Goal: Answer question/provide support

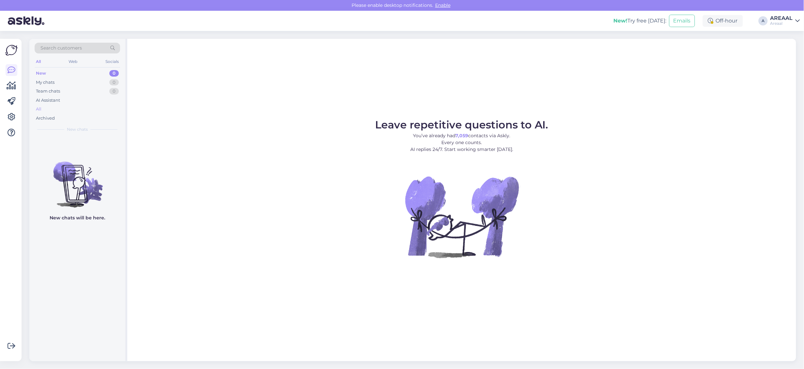
click at [75, 106] on div "All" at bounding box center [78, 109] width 86 height 9
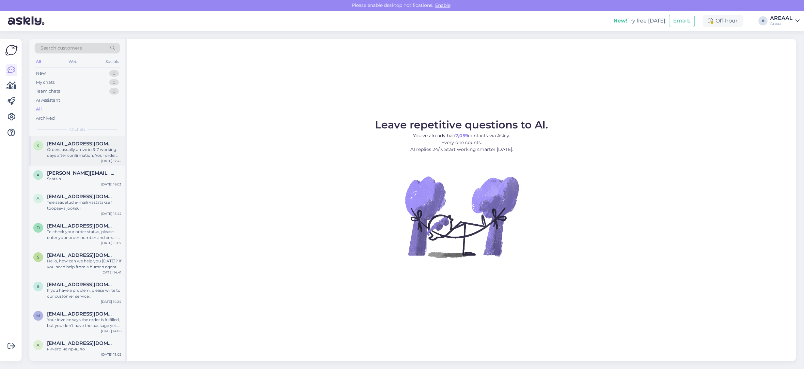
click at [74, 153] on div "Orders usually arrive in 3-7 working days after confirmation. Your order from S…" at bounding box center [84, 153] width 74 height 12
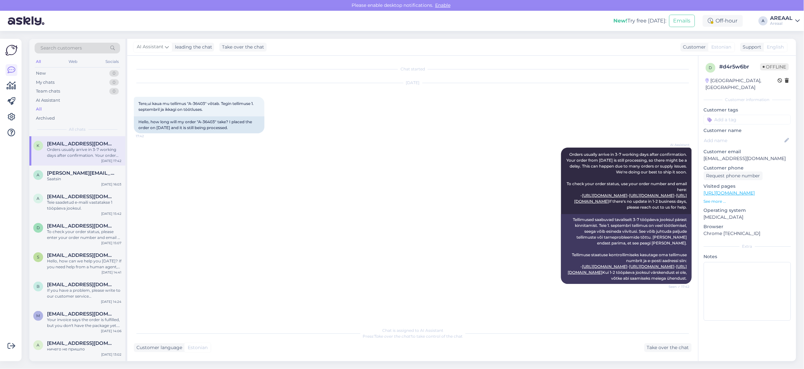
scroll to position [8, 0]
copy span "-36403"
drag, startPoint x: 205, startPoint y: 94, endPoint x: 191, endPoint y: 95, distance: 13.4
click at [191, 101] on span "Tere,ui kaua mu tellimus "A-36403" võtab. Tegin tellimuse 1. septembril ja ikka…" at bounding box center [196, 106] width 116 height 11
click at [647, 355] on div "Chat started Sep 10 2025 Tere,ui kaua mu tellimus "A-36403" võtab. Tegin tellim…" at bounding box center [412, 209] width 571 height 306
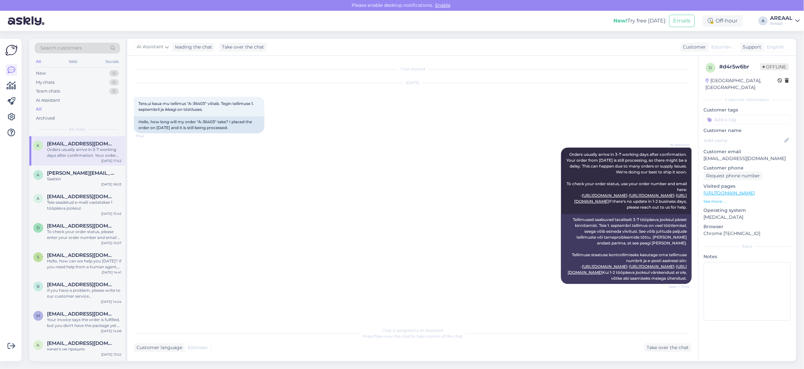
click at [666, 353] on div "Chat started Sep 10 2025 Tere,ui kaua mu tellimus "A-36403" võtab. Tegin tellim…" at bounding box center [412, 209] width 571 height 306
click at [668, 348] on div "Take over the chat" at bounding box center [667, 348] width 47 height 9
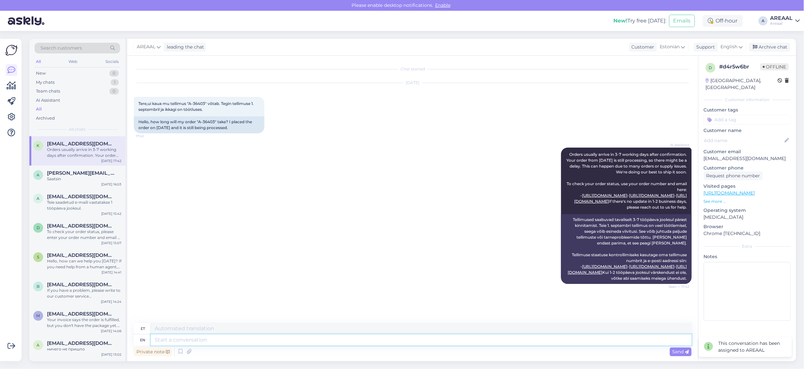
click at [476, 345] on textarea at bounding box center [421, 340] width 541 height 11
type textarea "Antud mude"
type textarea "Antud"
type textarea "Antud mudelile tar"
type textarea "Antud mudelitele"
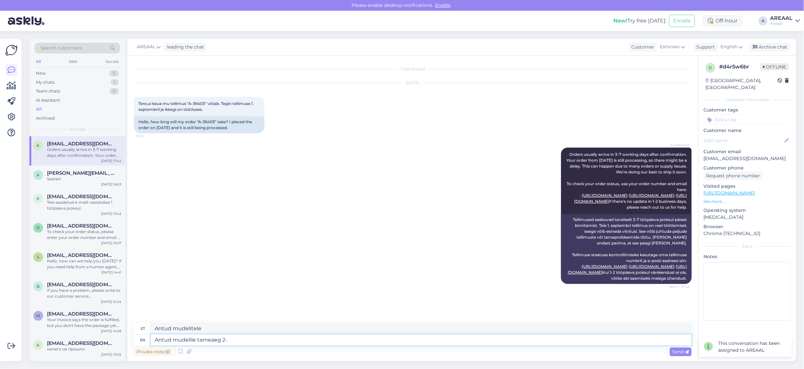
type textarea "Antud mudelile tarneaeg 2-3"
type textarea "Antud mudelile tarneaeg"
type textarea "Antud mudelile tarneaeg 2-3 näda"
type textarea "Antud mudelitele tarneaeg 2-3"
type textarea "Antud mudelile tarneaeg 2-3 nädat"
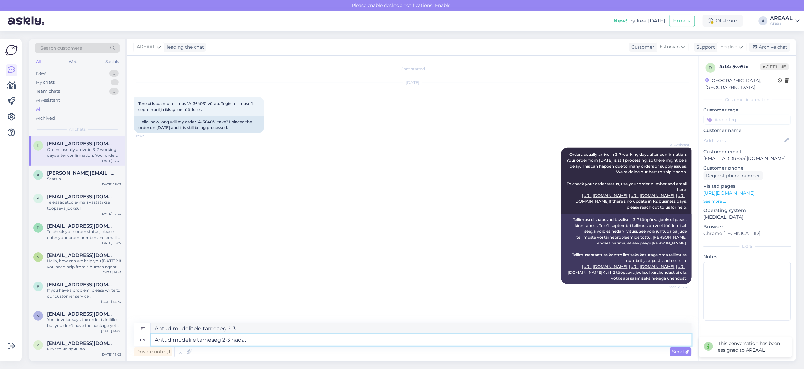
type textarea "Antud mudelile tarneaeg 2-3 nädalat"
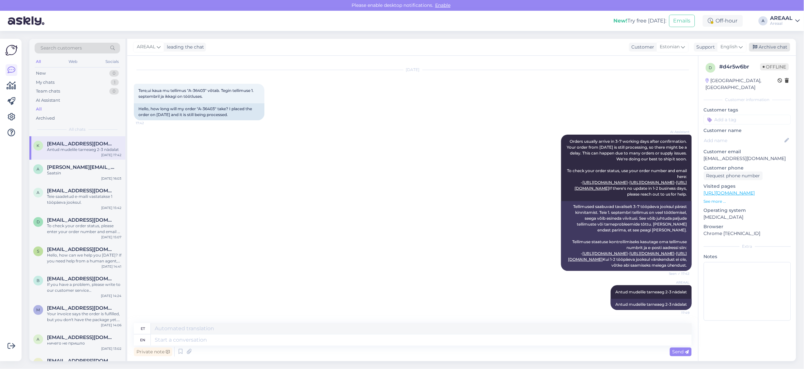
click at [776, 48] on div "Archive chat" at bounding box center [769, 47] width 41 height 9
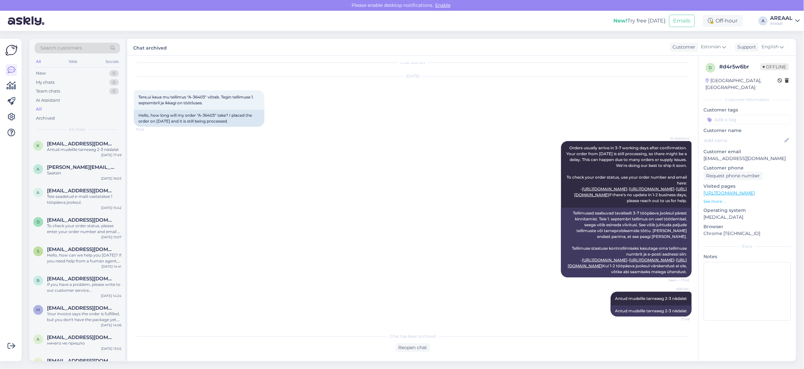
click at [782, 22] on div "Areaal" at bounding box center [781, 23] width 23 height 5
click at [304, 216] on div "AI Assistant Orders usually arrive in 3-7 working days after confirmation. Your…" at bounding box center [413, 209] width 558 height 151
click at [302, 216] on div "AI Assistant Orders usually arrive in 3-7 working days after confirmation. Your…" at bounding box center [413, 209] width 558 height 151
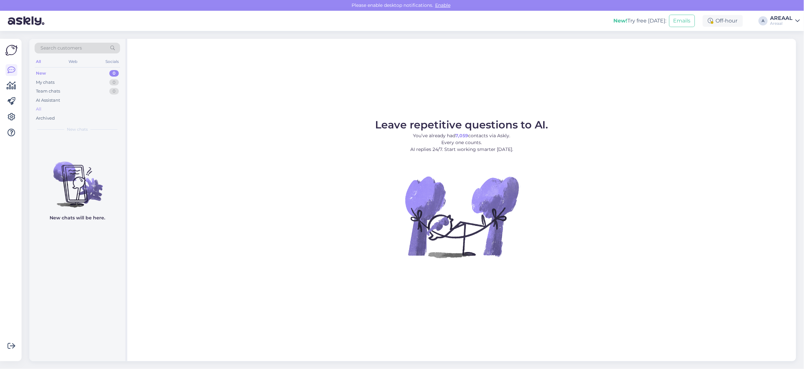
click at [85, 110] on div "All" at bounding box center [78, 109] width 86 height 9
click at [103, 110] on div "All" at bounding box center [78, 109] width 86 height 9
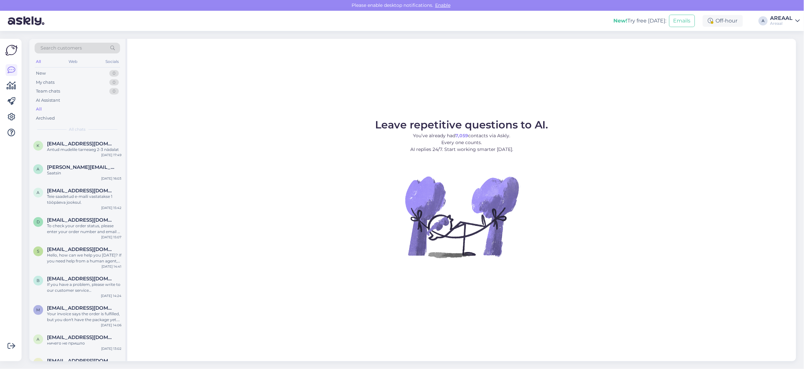
click at [97, 131] on div "All chats" at bounding box center [78, 130] width 86 height 6
click at [100, 142] on span "[EMAIL_ADDRESS][DOMAIN_NAME]" at bounding box center [81, 144] width 68 height 6
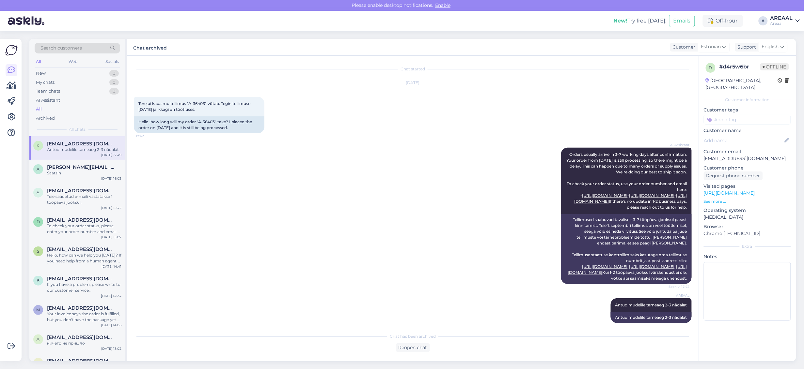
scroll to position [41, 0]
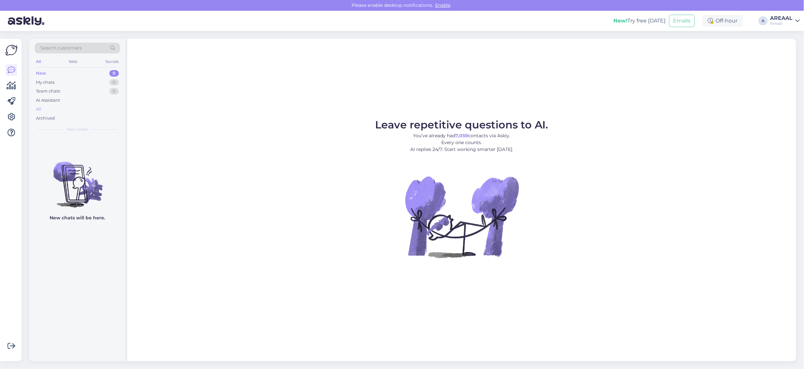
click at [64, 105] on div "All" at bounding box center [78, 109] width 86 height 9
